Goal: Task Accomplishment & Management: Use online tool/utility

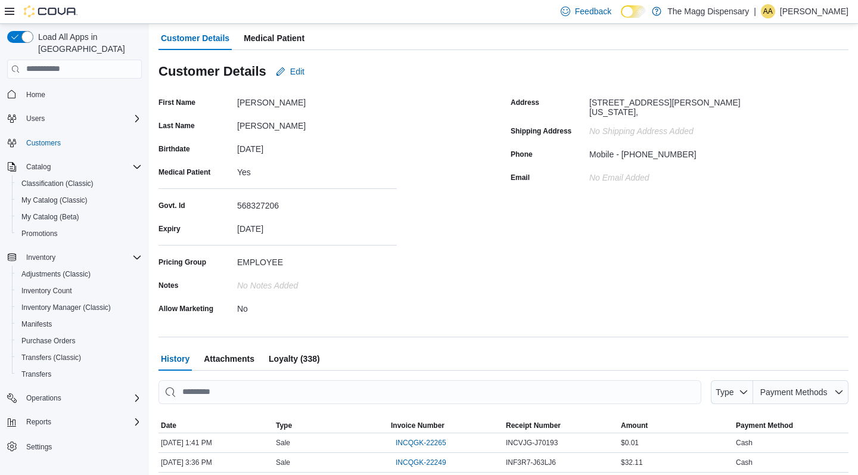
scroll to position [78, 0]
click at [52, 195] on span "My Catalog (Classic)" at bounding box center [54, 200] width 66 height 10
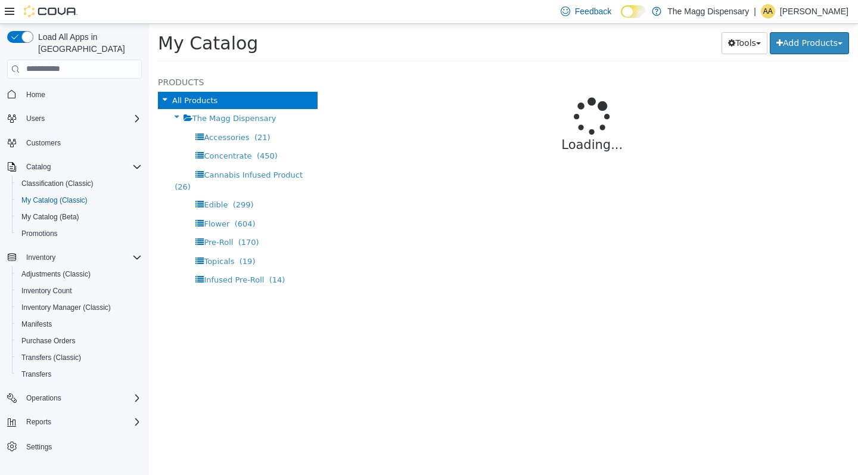
select select "**********"
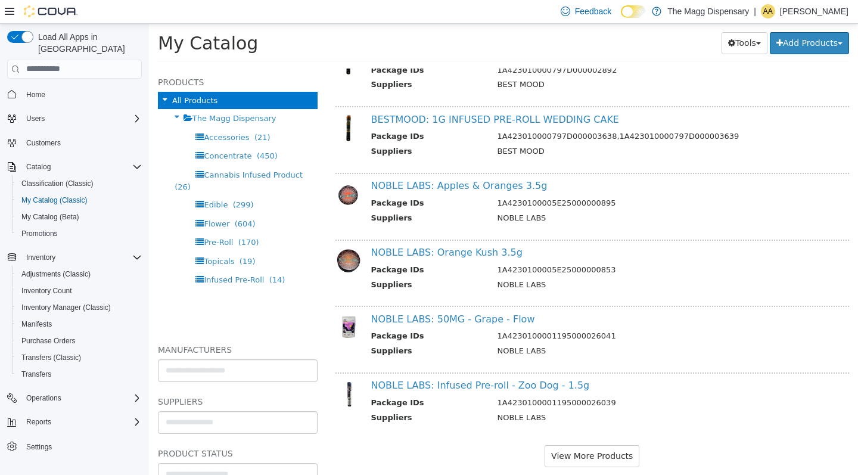
scroll to position [1060, 0]
click at [11, 14] on icon at bounding box center [10, 11] width 10 height 7
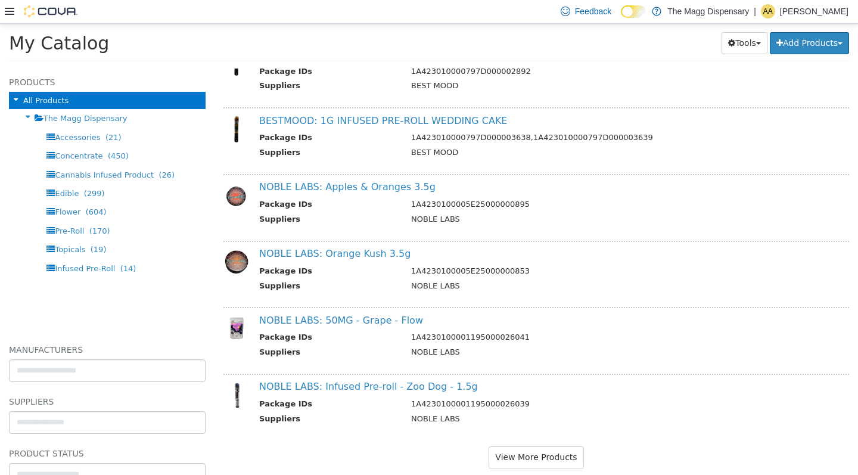
click at [469, 26] on div "My Catalog Tools Merge Products Map Private Products Bulk Product Editor Export…" at bounding box center [429, 45] width 858 height 45
